Goal: Task Accomplishment & Management: Complete application form

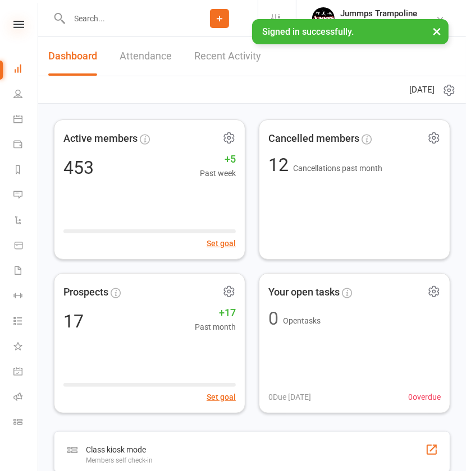
click at [13, 22] on icon at bounding box center [18, 24] width 11 height 7
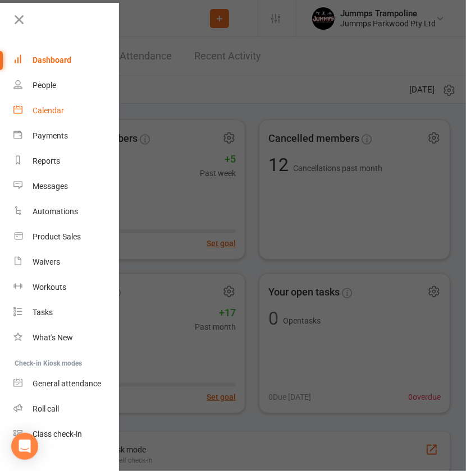
click at [85, 114] on link "Calendar" at bounding box center [66, 110] width 106 height 25
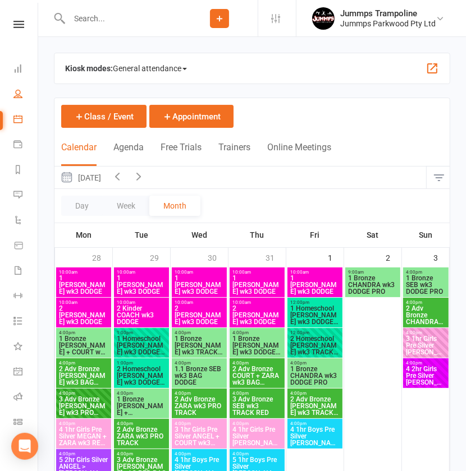
click at [15, 98] on link "People" at bounding box center [25, 94] width 25 height 25
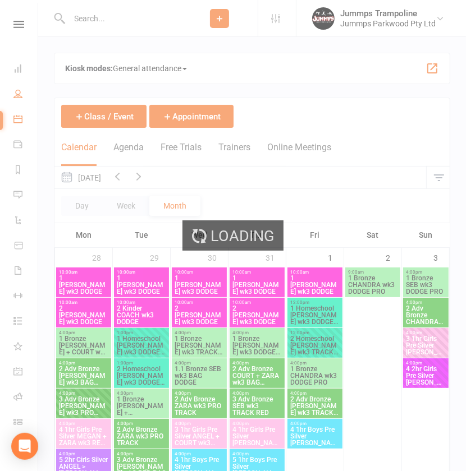
select select "100"
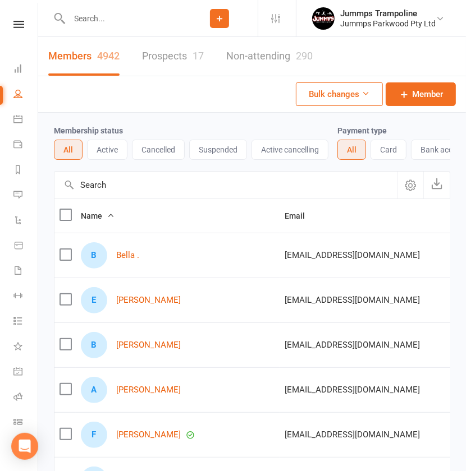
click at [164, 51] on link "Prospects 17" at bounding box center [173, 56] width 62 height 39
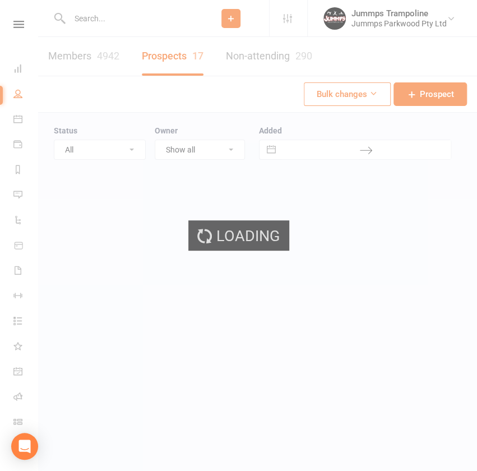
select select "100"
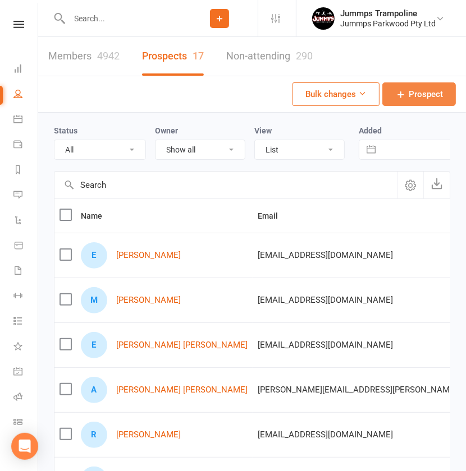
click at [403, 87] on link "Prospect" at bounding box center [418, 94] width 73 height 24
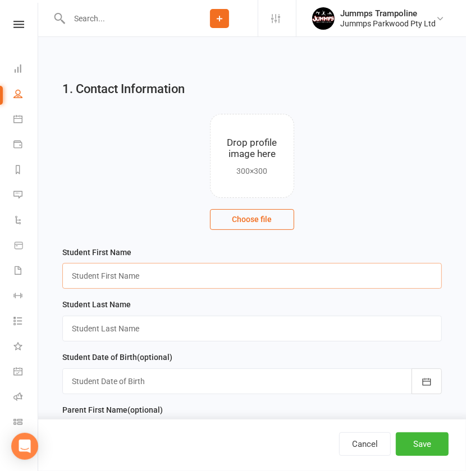
click at [128, 277] on input "text" at bounding box center [251, 276] width 379 height 26
type input "Charlotte"
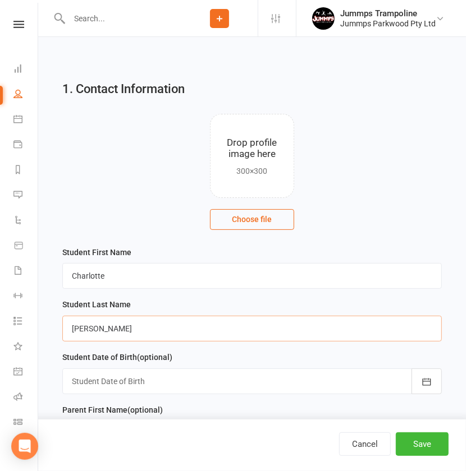
type input "[PERSON_NAME]"
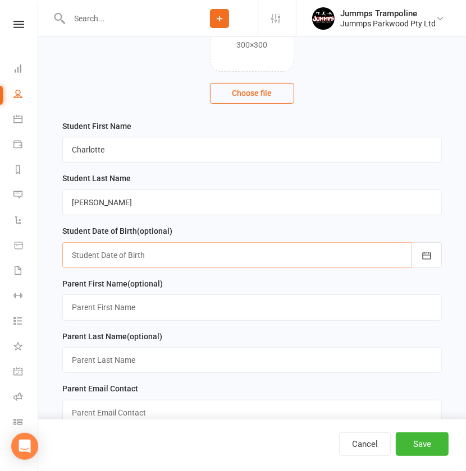
scroll to position [127, 0]
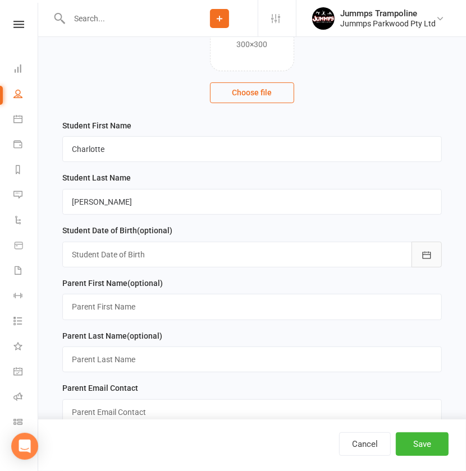
click at [435, 262] on button "button" at bounding box center [426, 255] width 30 height 26
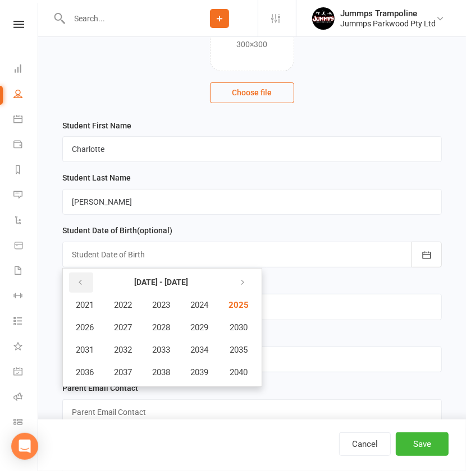
click at [76, 285] on button "button" at bounding box center [81, 283] width 24 height 20
click at [200, 371] on span "2019" at bounding box center [199, 372] width 18 height 10
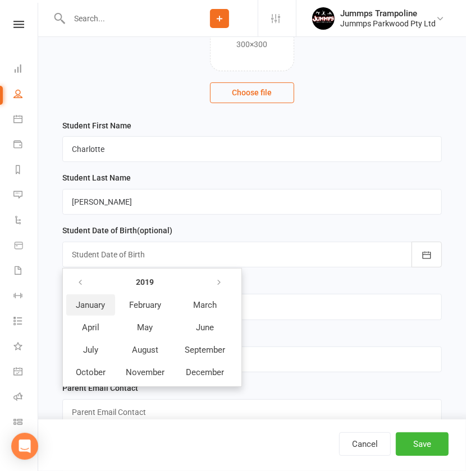
click at [99, 301] on span "January" at bounding box center [90, 305] width 29 height 10
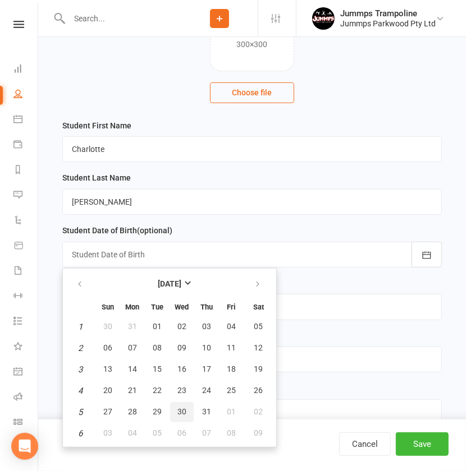
click at [181, 404] on button "30" at bounding box center [182, 412] width 24 height 20
type input "[DATE]"
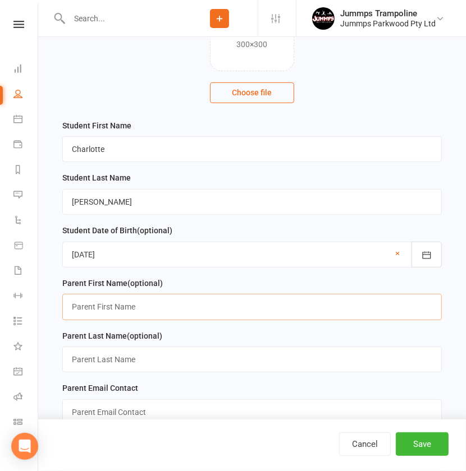
click at [174, 296] on input "text" at bounding box center [251, 307] width 379 height 26
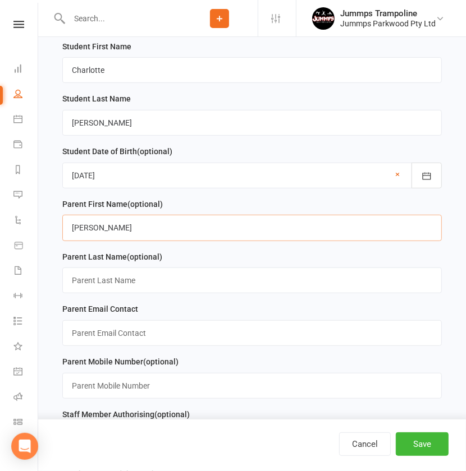
type input "[PERSON_NAME]"
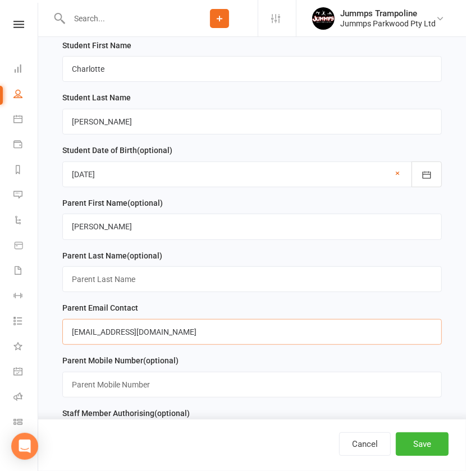
type input "[EMAIL_ADDRESS][DOMAIN_NAME]"
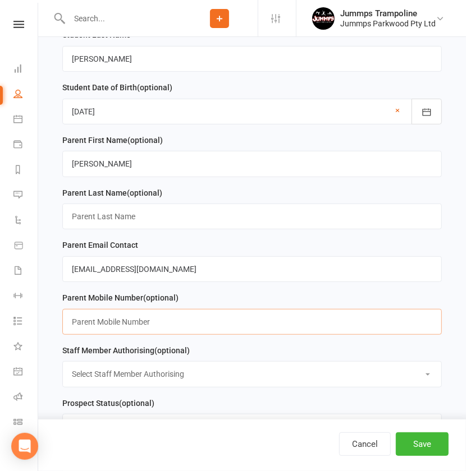
scroll to position [271, 0]
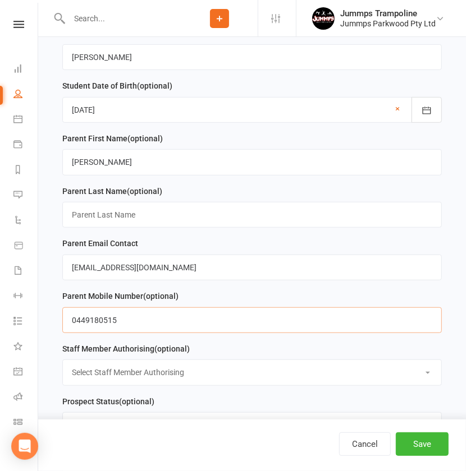
type input "0449180515"
click at [179, 303] on div "Parent Mobile Number (optional) [PHONE_NUMBER]" at bounding box center [251, 311] width 379 height 44
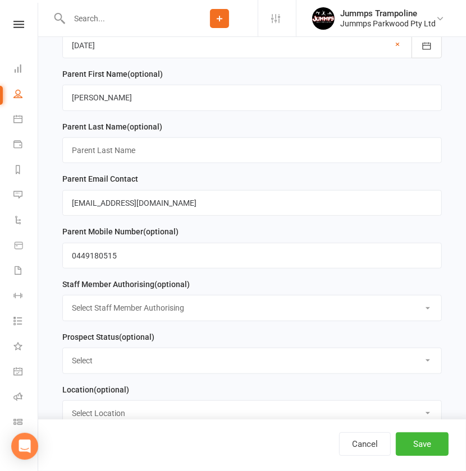
scroll to position [334, 0]
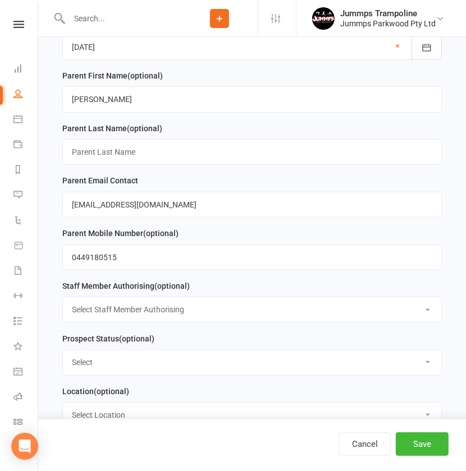
click at [174, 301] on select "Select Staff Member Authorising Jummps Trampoline TUMBLE COACH [PERSON_NAME] [P…" at bounding box center [252, 309] width 378 height 25
select select "8"
click at [63, 297] on select "Select Staff Member Authorising Jummps Trampoline TUMBLE COACH [PERSON_NAME] [P…" at bounding box center [252, 309] width 378 height 25
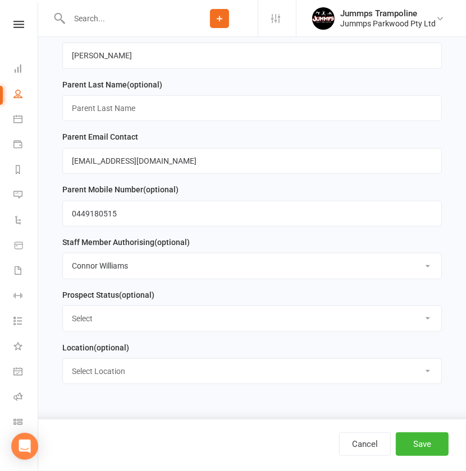
click at [133, 318] on select "Select Initial Contact Follow-up Call Follow Up Text Follow-up Email Almost Rea…" at bounding box center [252, 318] width 378 height 25
click at [63, 306] on select "Select Initial Contact Follow-up Call Follow Up Text Follow-up Email Almost Rea…" at bounding box center [252, 318] width 378 height 25
click at [146, 385] on div "Location (optional) Select Location Bag Dodge Bag Dodge Pro Track Dodge Pro Dod…" at bounding box center [252, 367] width 390 height 53
click at [140, 376] on select "Select Location Bag Dodge Bag Dodge Pro Track Dodge Pro Dodge Pro Track Red Jum…" at bounding box center [252, 371] width 378 height 25
click at [104, 426] on div "Cancel Save" at bounding box center [233, 446] width 466 height 52
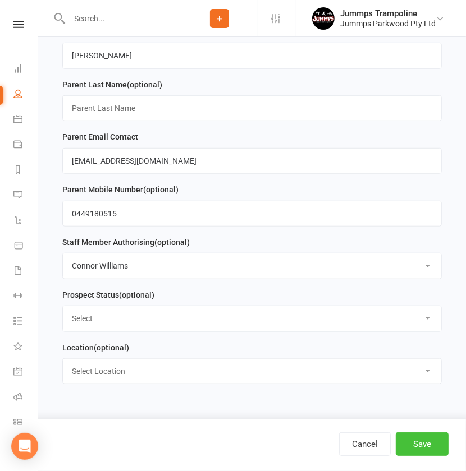
click at [423, 438] on button "Save" at bounding box center [421, 444] width 53 height 24
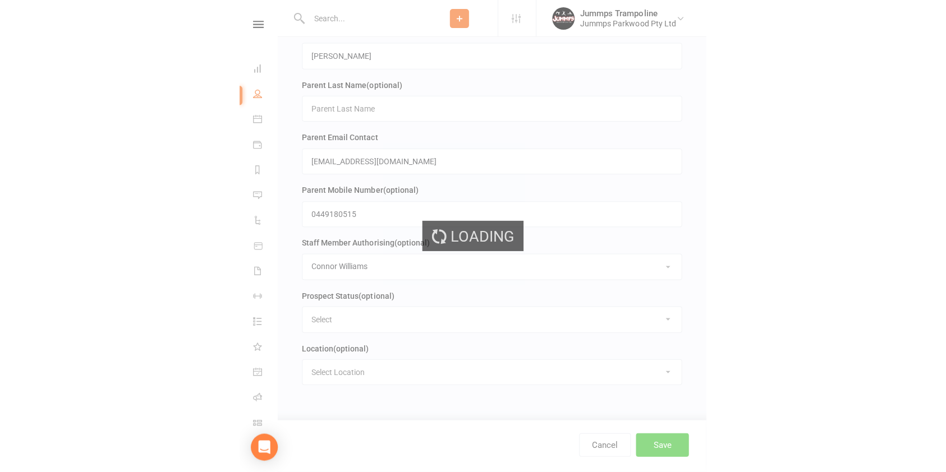
scroll to position [0, 0]
